Goal: Check status: Check status

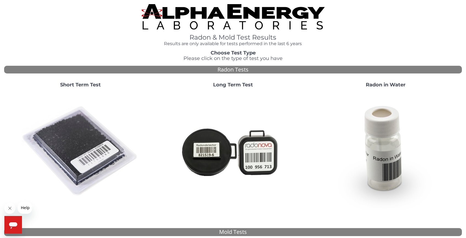
click at [76, 145] on img at bounding box center [80, 151] width 118 height 118
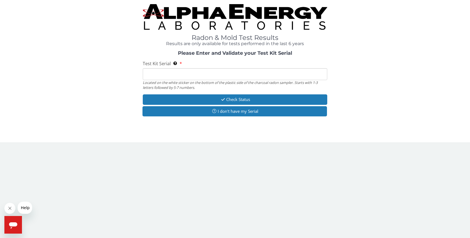
click at [158, 75] on input "Test Kit Serial Located on the white sticker on the bottom of the plastic side …" at bounding box center [235, 74] width 185 height 12
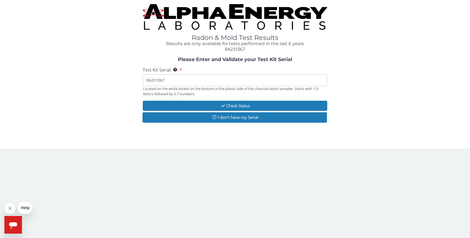
type input "RA231067"
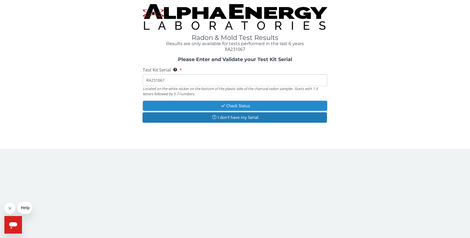
click at [229, 106] on button "Check Status" at bounding box center [235, 106] width 185 height 10
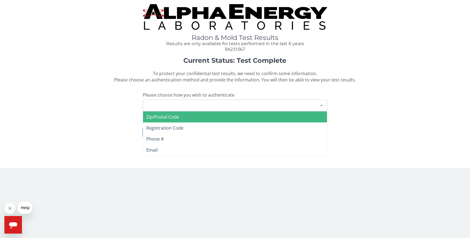
click at [202, 106] on div "Please make a selection" at bounding box center [235, 105] width 185 height 12
click at [190, 118] on span "Zip/Postal Code" at bounding box center [235, 116] width 184 height 11
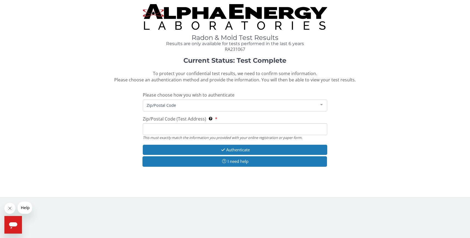
click at [185, 128] on input "Zip/Postal Code (Test Address) This must exactly match the information you prov…" at bounding box center [235, 129] width 185 height 12
type input "60073"
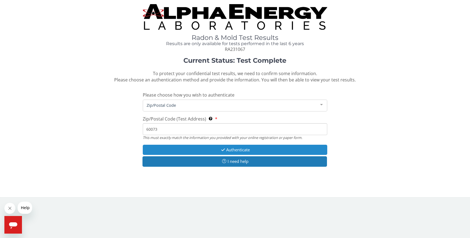
click at [250, 152] on button "Authenticate" at bounding box center [235, 150] width 185 height 10
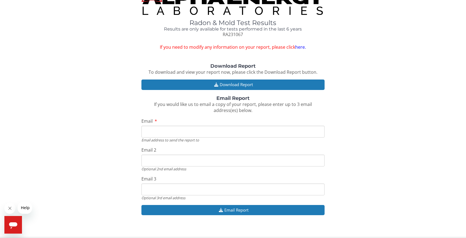
scroll to position [19, 0]
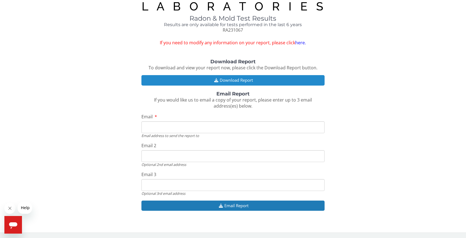
click at [231, 79] on button "Download Report" at bounding box center [232, 80] width 183 height 10
